Goal: Task Accomplishment & Management: Complete application form

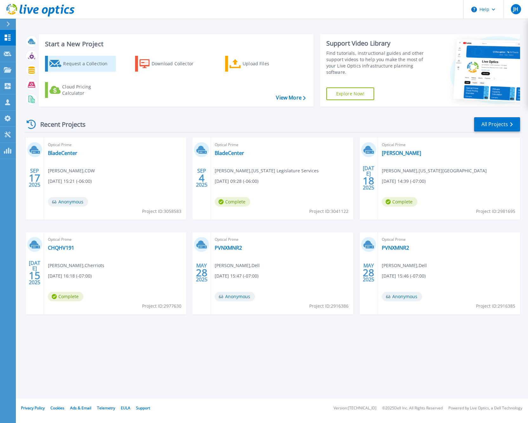
click at [95, 65] on div "Request a Collection" at bounding box center [88, 63] width 51 height 13
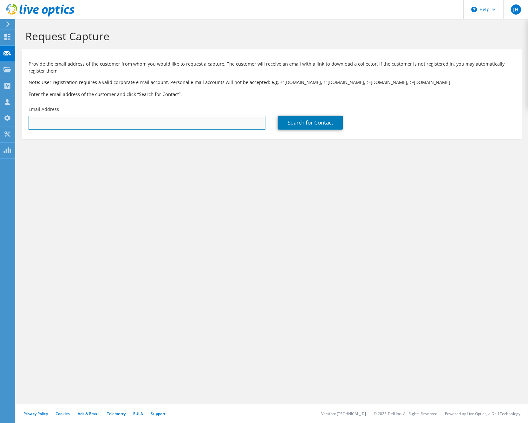
click at [105, 122] on input "text" at bounding box center [147, 123] width 237 height 14
paste input "david.esping@cwu.edu"
type input "david.esping@cwu.edu"
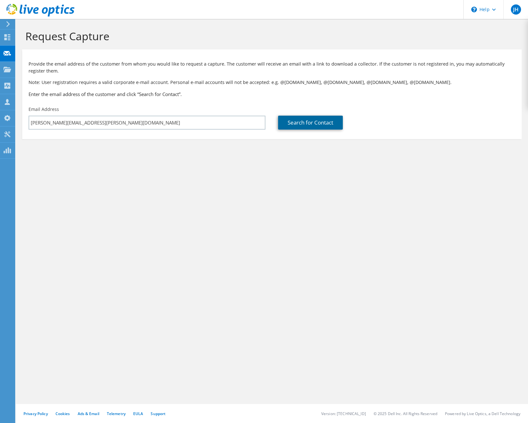
click at [312, 123] on link "Search for Contact" at bounding box center [310, 123] width 65 height 14
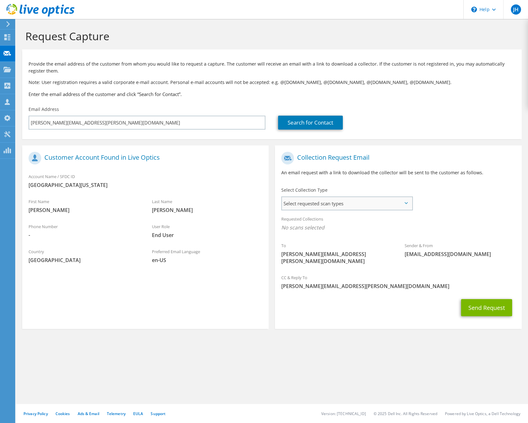
click at [354, 207] on span "Select requested scan types" at bounding box center [347, 203] width 130 height 13
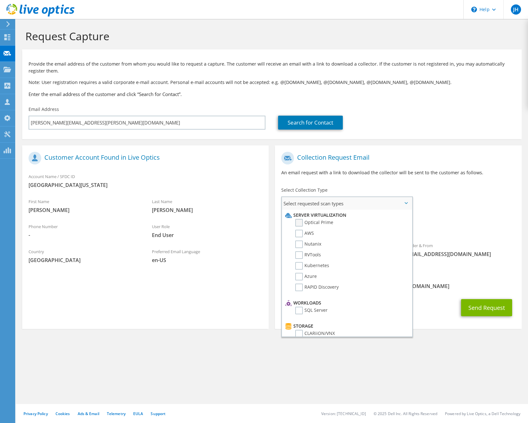
click at [299, 225] on label "Optical Prime" at bounding box center [314, 223] width 38 height 8
click at [0, 0] on input "Optical Prime" at bounding box center [0, 0] width 0 height 0
click at [456, 208] on div "To david.esping@cwu.edu Sender & From liveoptics@liveoptics.com" at bounding box center [398, 211] width 246 height 124
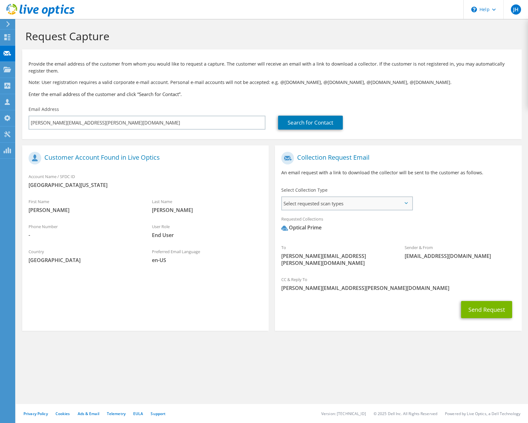
click at [347, 206] on span "Select requested scan types" at bounding box center [347, 203] width 130 height 13
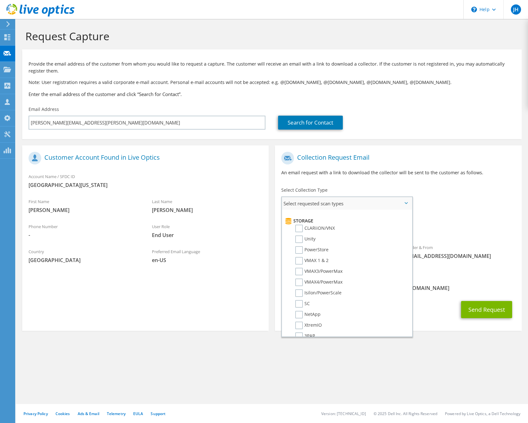
scroll to position [109, 0]
click at [300, 291] on label "Isilon/PowerScale" at bounding box center [318, 290] width 46 height 8
click at [0, 0] on input "Isilon/PowerScale" at bounding box center [0, 0] width 0 height 0
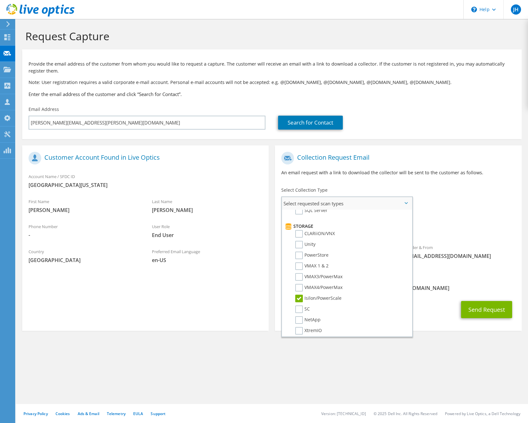
click at [300, 300] on label "Isilon/PowerScale" at bounding box center [318, 299] width 46 height 8
click at [0, 0] on input "Isilon/PowerScale" at bounding box center [0, 0] width 0 height 0
click at [477, 229] on span "Optical Prime" at bounding box center [398, 229] width 234 height 10
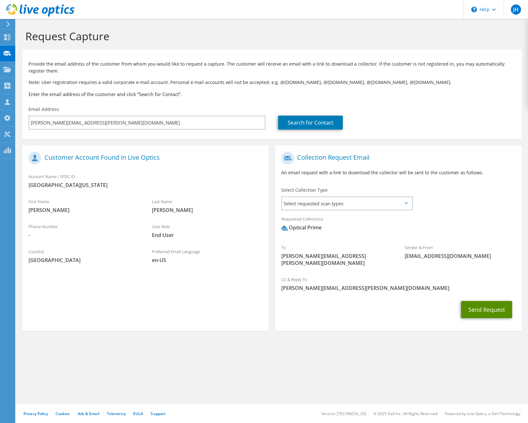
click at [490, 307] on button "Send Request" at bounding box center [486, 309] width 51 height 17
